Goal: Find specific page/section: Find specific page/section

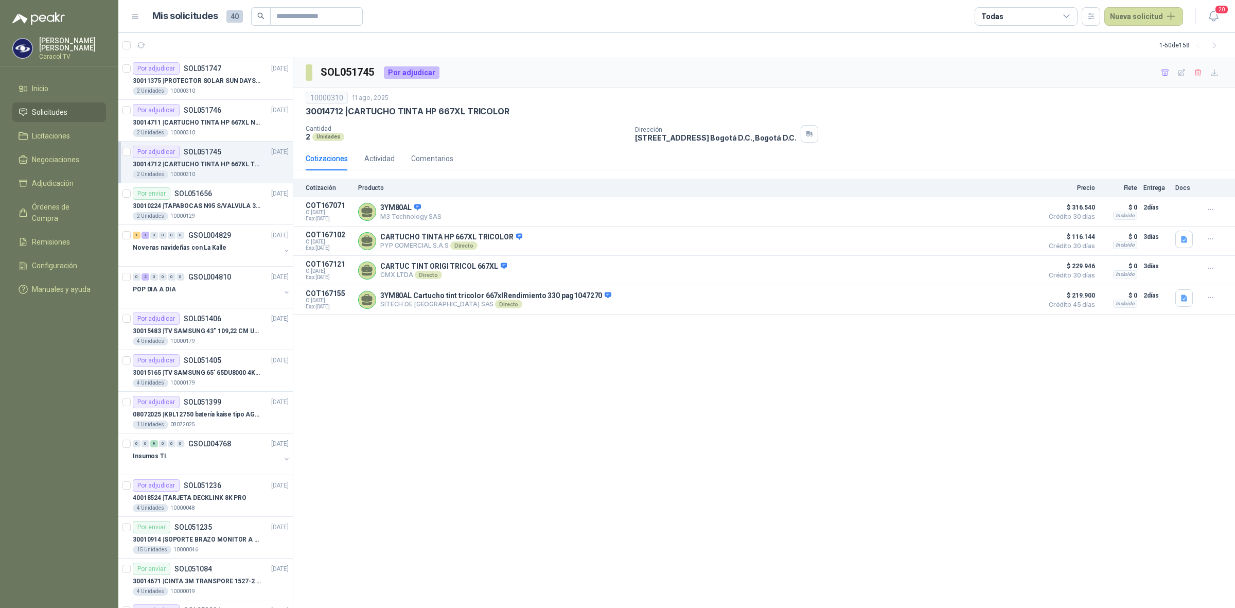
click at [567, 410] on div "SOL051745 Por adjudicar 10000310 [DATE] 30014712 | CARTUCHO TINTA HP 667XL TRI…" at bounding box center [764, 333] width 942 height 550
click at [220, 88] on div "2 Unidades 10000310" at bounding box center [211, 91] width 156 height 8
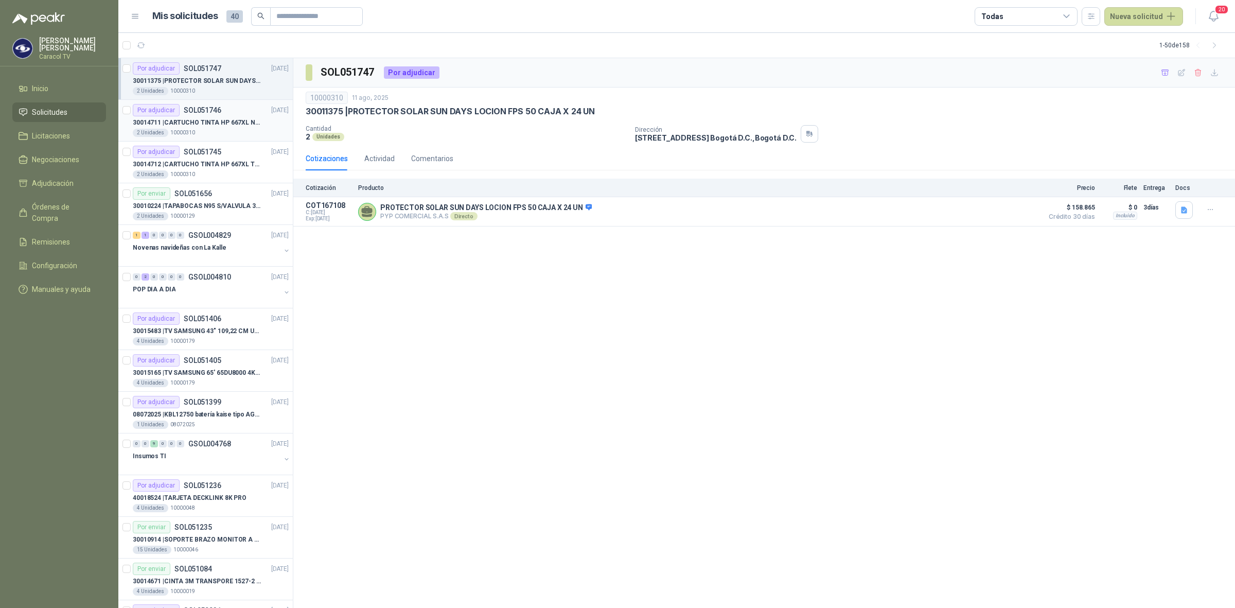
click at [222, 119] on p "30014711 | CARTUCHO TINTA HP 667XL NEGRO" at bounding box center [197, 123] width 128 height 10
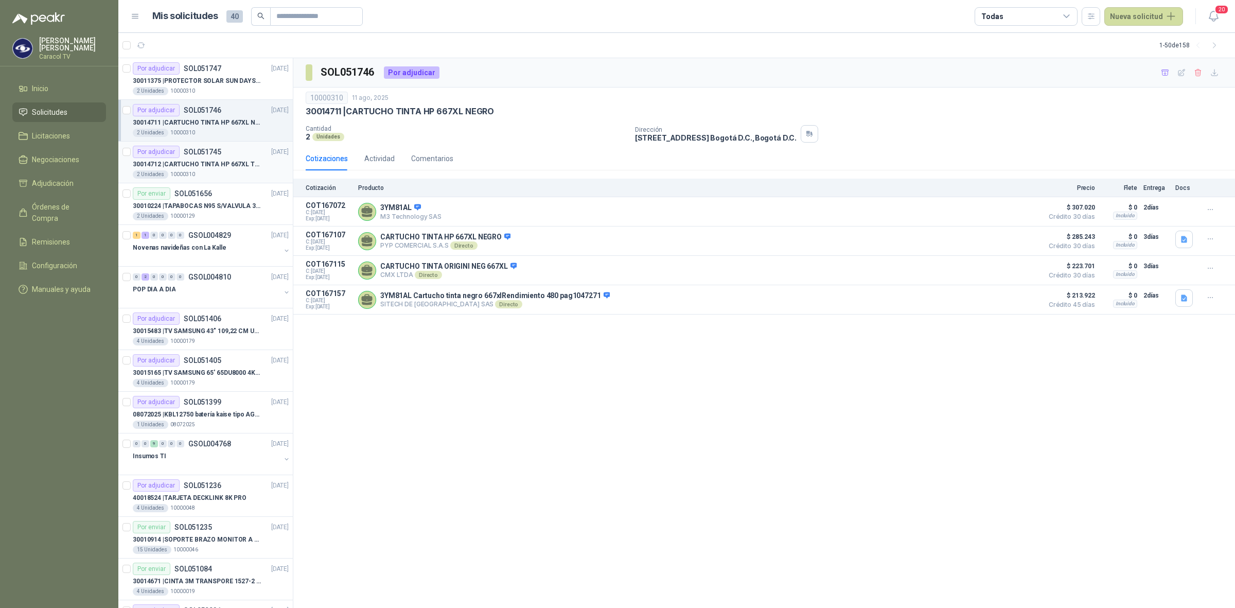
click at [204, 153] on p "SOL051745" at bounding box center [203, 151] width 38 height 7
click at [173, 118] on p "30014711 | CARTUCHO TINTA HP 667XL NEGRO" at bounding box center [197, 123] width 128 height 10
click at [206, 92] on div "2 Unidades 10000310" at bounding box center [211, 91] width 156 height 8
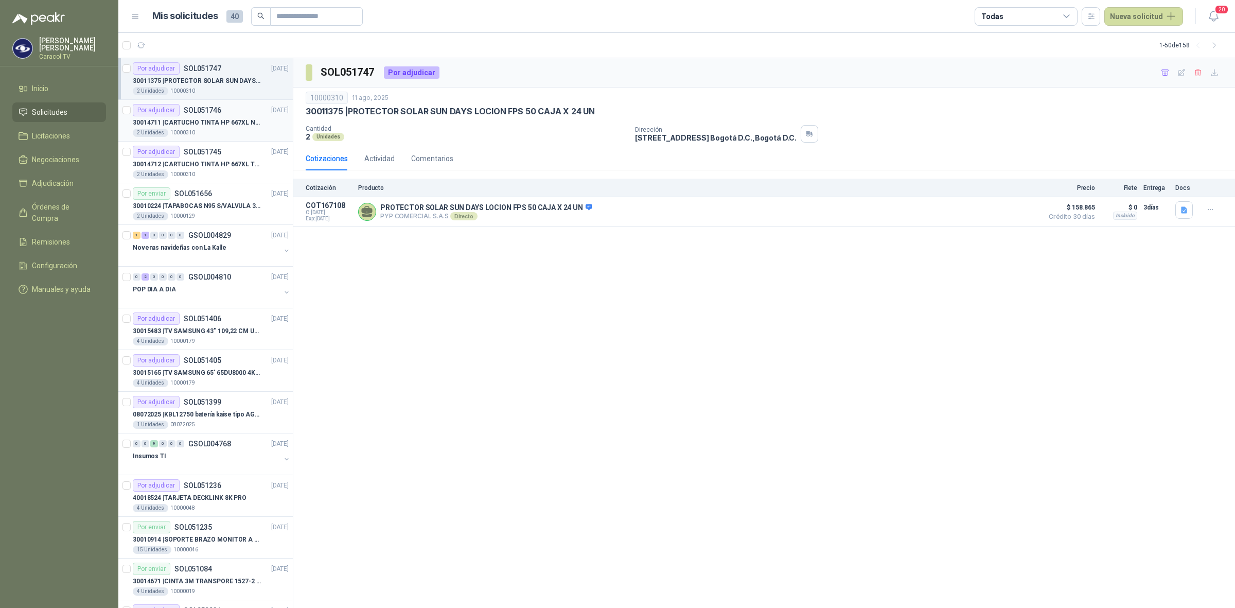
click at [206, 109] on p "SOL051746" at bounding box center [203, 110] width 38 height 7
